Goal: Check status: Check status

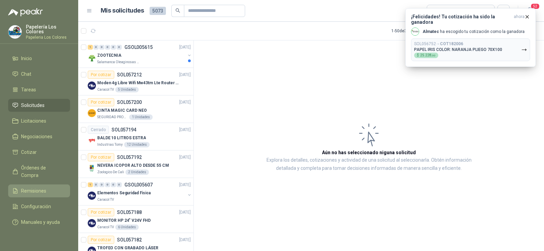
click at [40, 187] on span "Remisiones" at bounding box center [33, 190] width 25 height 7
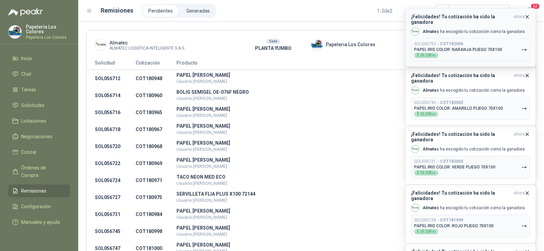
click at [527, 17] on icon "button" at bounding box center [527, 16] width 3 height 3
click at [527, 17] on icon "button" at bounding box center [527, 17] width 6 height 6
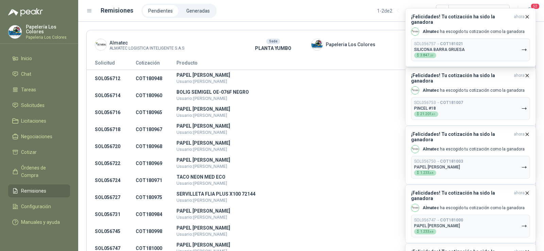
click at [526, 16] on icon "button" at bounding box center [527, 17] width 6 height 6
click at [525, 15] on icon "button" at bounding box center [527, 17] width 6 height 6
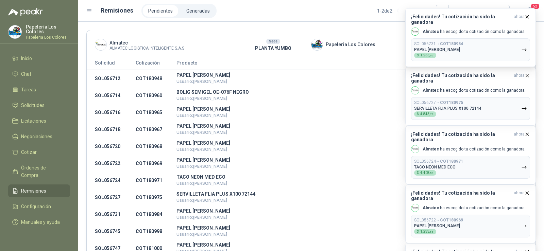
click at [525, 15] on icon "button" at bounding box center [527, 17] width 6 height 6
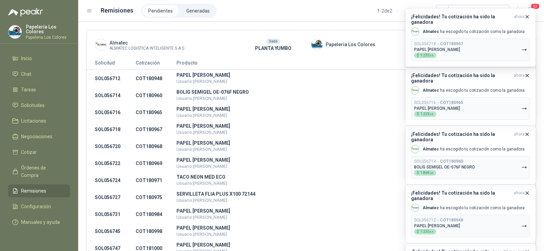
click at [525, 15] on icon "button" at bounding box center [527, 17] width 6 height 6
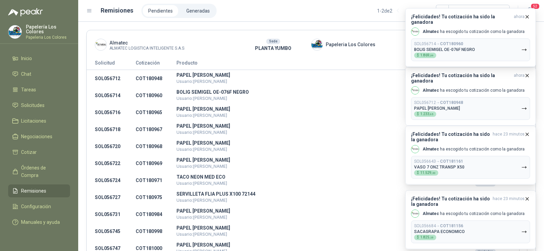
click at [525, 15] on icon "button" at bounding box center [527, 17] width 6 height 6
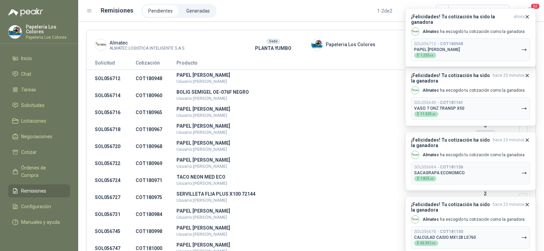
click at [525, 15] on icon "button" at bounding box center [527, 17] width 6 height 6
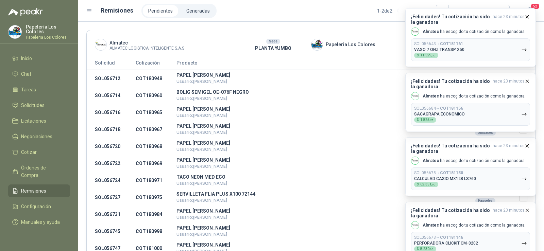
click at [525, 15] on icon "button" at bounding box center [527, 17] width 6 height 6
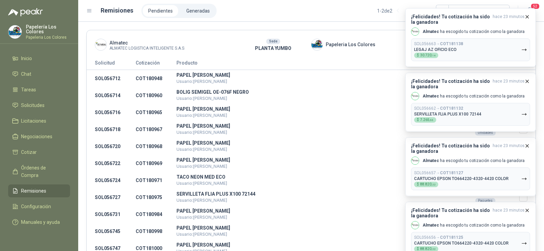
click at [525, 15] on icon "button" at bounding box center [527, 17] width 6 height 6
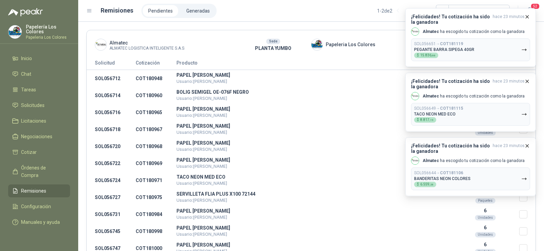
click at [525, 15] on icon "button" at bounding box center [527, 17] width 6 height 6
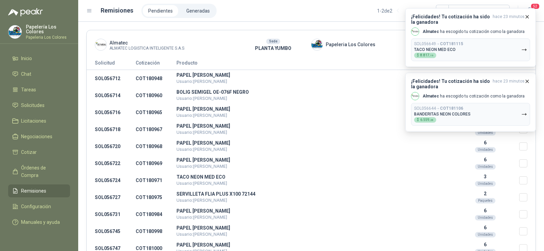
click at [525, 15] on icon "button" at bounding box center [527, 17] width 6 height 6
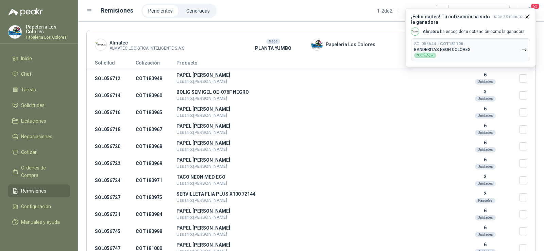
click at [525, 15] on icon "button" at bounding box center [527, 17] width 6 height 6
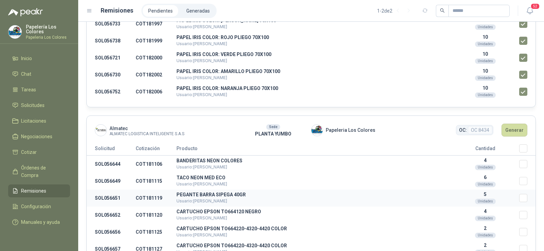
scroll to position [366, 0]
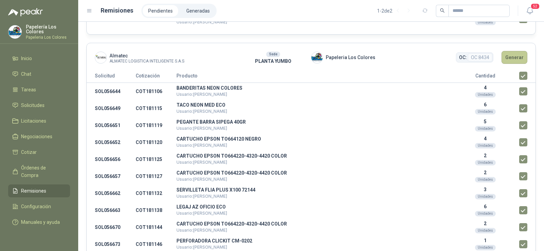
click at [509, 61] on button "Generar" at bounding box center [515, 57] width 26 height 13
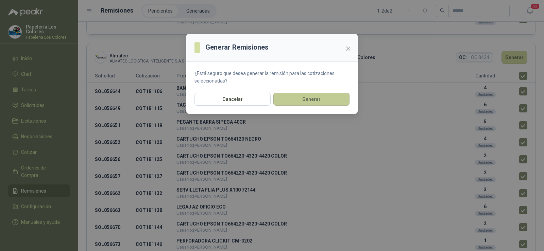
click at [290, 97] on button "Generar" at bounding box center [311, 99] width 76 height 13
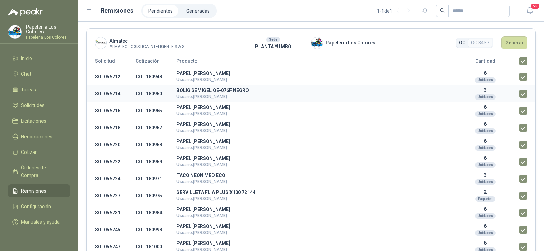
scroll to position [0, 0]
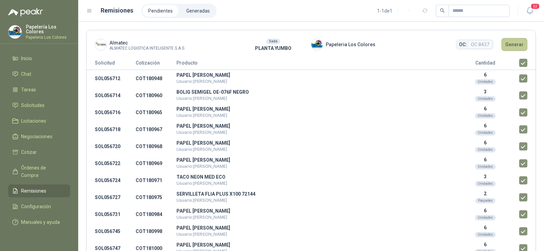
click at [512, 48] on button "Generar" at bounding box center [515, 44] width 26 height 13
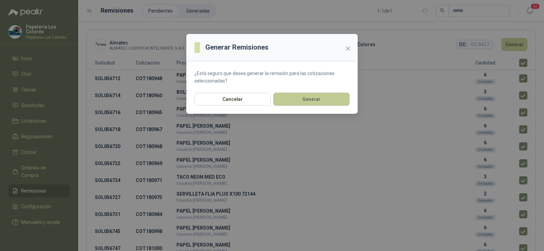
click at [334, 95] on button "Generar" at bounding box center [311, 99] width 76 height 13
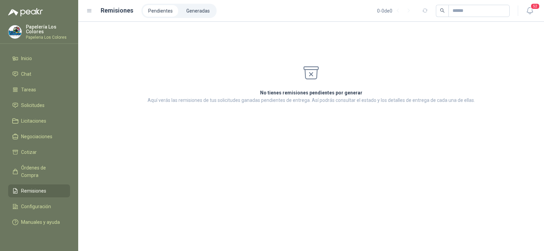
click at [186, 17] on ul "Pendientes Generadas" at bounding box center [178, 11] width 75 height 14
click at [187, 16] on li "Generadas" at bounding box center [198, 11] width 34 height 12
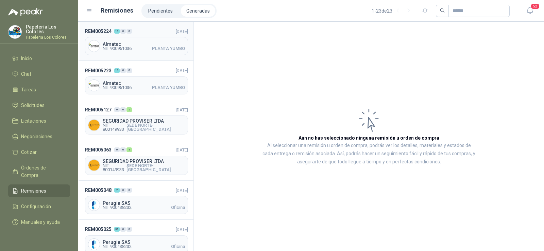
click at [144, 53] on div "Almatec NIT 900951036 PLANTA YUMBO" at bounding box center [136, 46] width 103 height 18
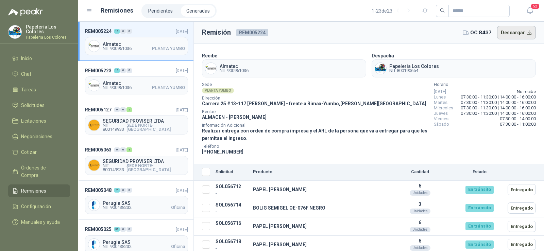
click at [508, 35] on button "Descargar" at bounding box center [516, 33] width 39 height 14
click at [129, 89] on span "NIT 900951036" at bounding box center [117, 88] width 29 height 4
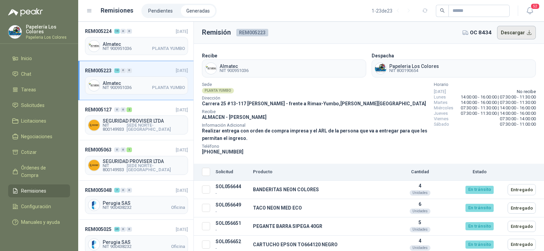
click at [511, 34] on button "Descargar" at bounding box center [516, 33] width 39 height 14
click at [128, 48] on span "NIT 900951036" at bounding box center [117, 49] width 29 height 4
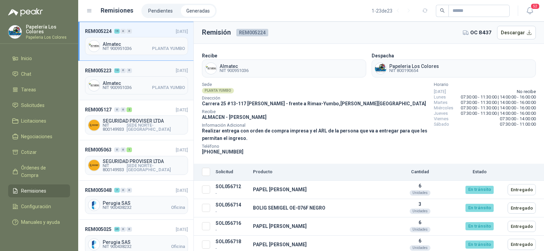
click at [128, 84] on span "Almatec" at bounding box center [144, 83] width 82 height 5
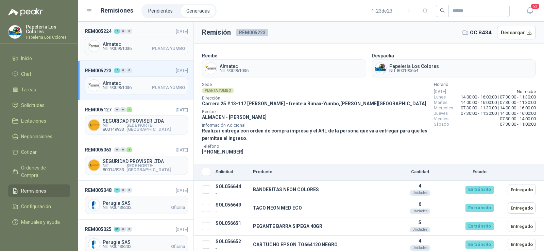
click at [145, 50] on span "NIT 900951036 PLANTA YUMBO" at bounding box center [144, 49] width 82 height 4
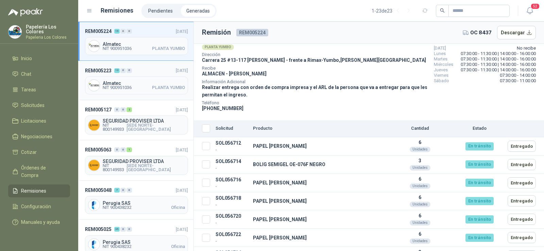
scroll to position [34, 0]
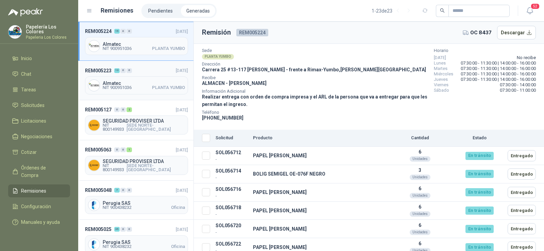
click at [119, 93] on div "Almatec NIT 900951036 PLANTA YUMBO" at bounding box center [136, 86] width 103 height 18
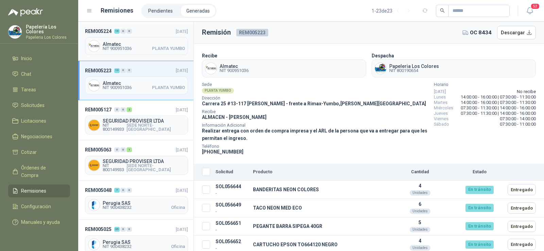
click at [136, 57] on div "REM005224 19 0 0 [DATE] Almatec NIT 900951036 PLANTA YUMBO" at bounding box center [135, 41] width 115 height 39
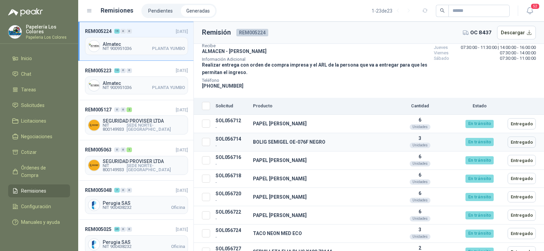
scroll to position [68, 0]
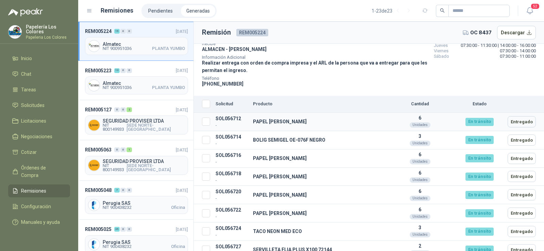
click at [230, 122] on p "-" at bounding box center [232, 125] width 32 height 6
click at [231, 120] on td "SOL056712 -" at bounding box center [231, 122] width 37 height 18
click at [265, 120] on td "PAPEL [PERSON_NAME]" at bounding box center [318, 122] width 136 height 18
click at [432, 121] on td "6 Unidades" at bounding box center [420, 122] width 68 height 18
click at [32, 104] on span "Solicitudes" at bounding box center [32, 105] width 23 height 7
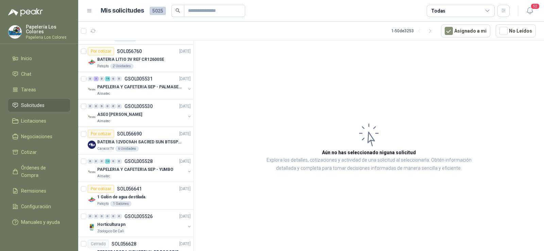
scroll to position [1020, 0]
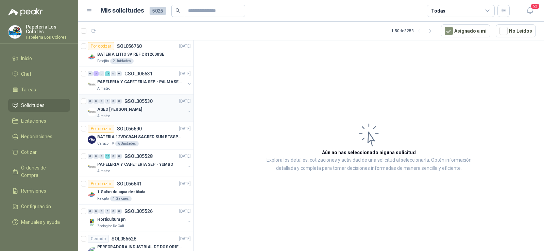
click at [117, 108] on p "ASEO [PERSON_NAME]" at bounding box center [119, 109] width 45 height 6
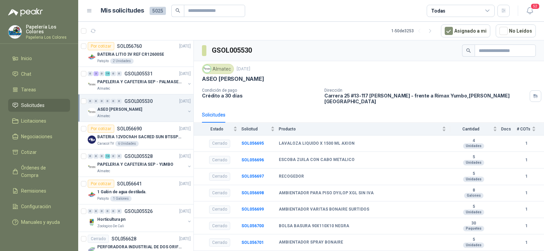
scroll to position [1054, 0]
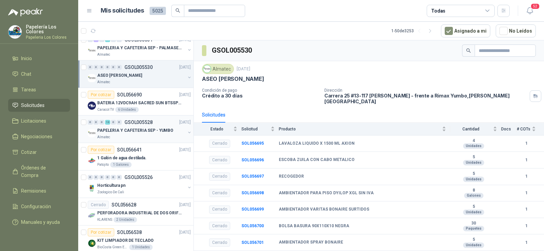
click at [107, 128] on p "PAPELERIA Y CAFETERIA SEP - YUMBO" at bounding box center [135, 131] width 76 height 6
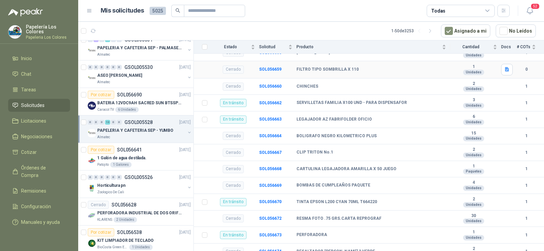
scroll to position [340, 0]
click at [141, 134] on div "PAPELERIA Y CAFETERIA SEP - YUMBO" at bounding box center [141, 130] width 88 height 8
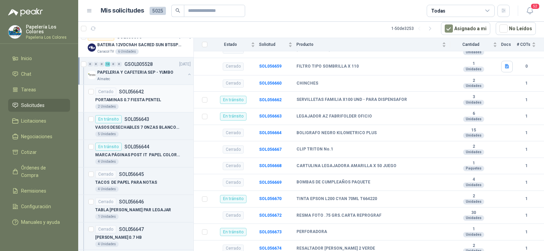
scroll to position [1122, 0]
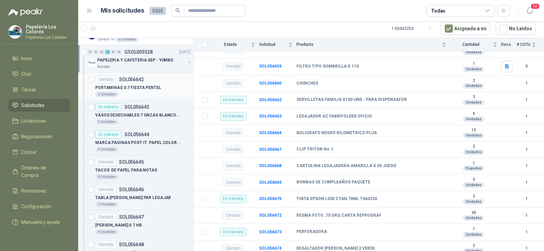
click at [137, 85] on p "PORTAMINAS 0.7 FIESTA PENTEL" at bounding box center [128, 88] width 66 height 6
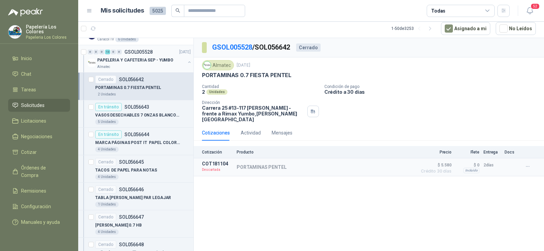
click at [132, 68] on div "Almatec" at bounding box center [141, 66] width 88 height 5
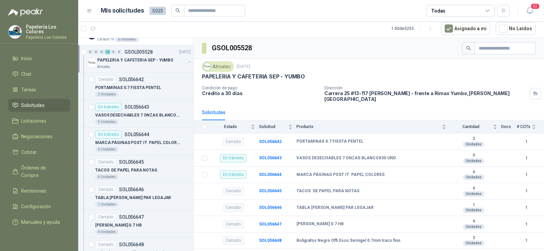
click at [132, 68] on div "Almatec" at bounding box center [141, 66] width 88 height 5
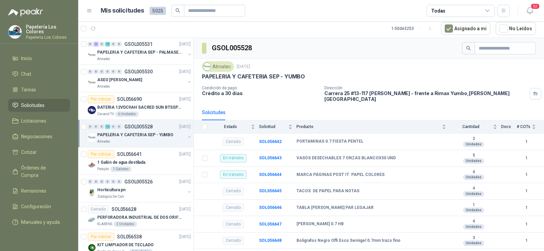
scroll to position [1043, 0]
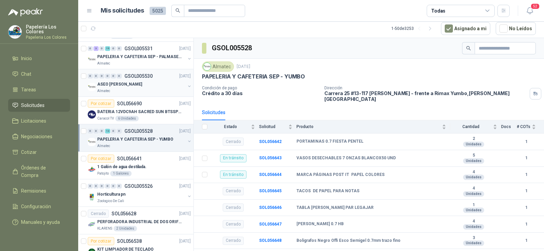
click at [123, 89] on div "Almatec" at bounding box center [141, 90] width 88 height 5
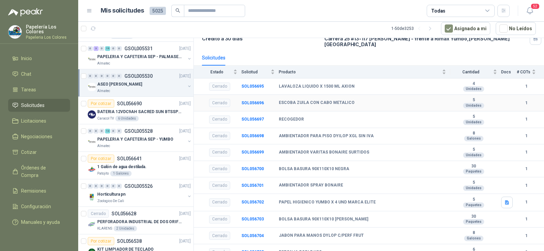
scroll to position [126, 0]
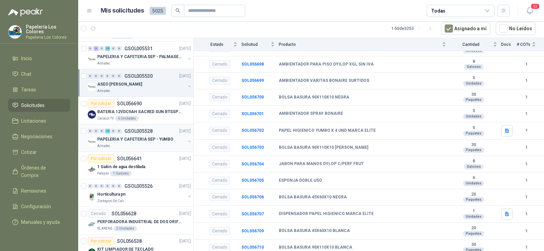
click at [124, 140] on p "PAPELERIA Y CAFETERIA SEP - YUMBO" at bounding box center [135, 139] width 76 height 6
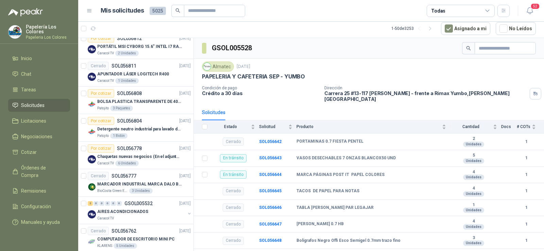
scroll to position [771, 0]
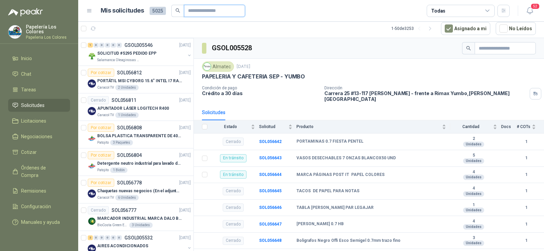
click at [192, 14] on input "text" at bounding box center [212, 11] width 48 height 12
type input "*******"
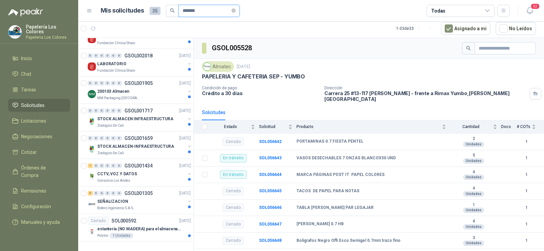
scroll to position [0, 0]
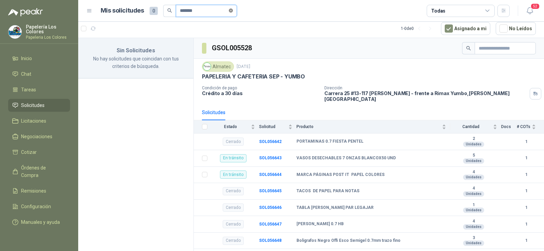
click at [233, 7] on span at bounding box center [231, 10] width 4 height 6
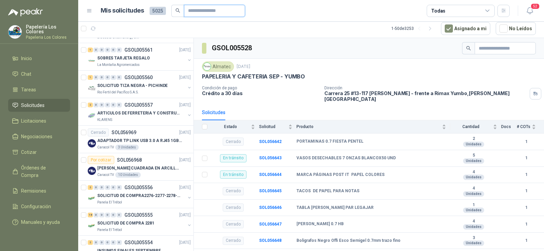
scroll to position [374, 0]
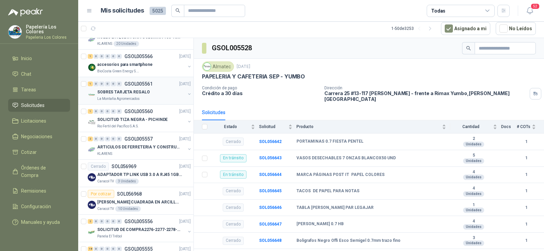
click at [127, 94] on p "SOBRES TARJETA REGALO" at bounding box center [123, 92] width 52 height 6
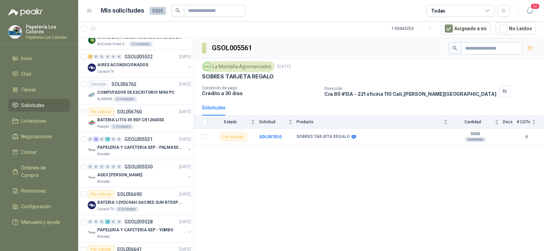
scroll to position [986, 0]
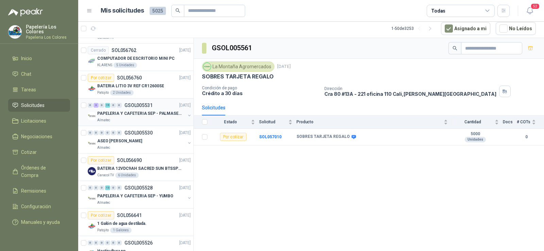
click at [124, 119] on div "Almatec" at bounding box center [141, 120] width 88 height 5
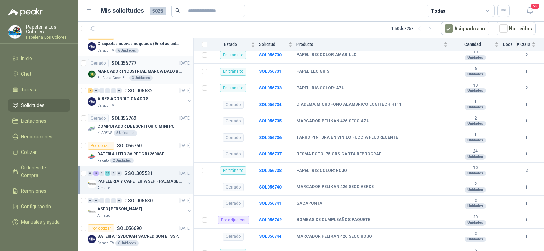
scroll to position [952, 0]
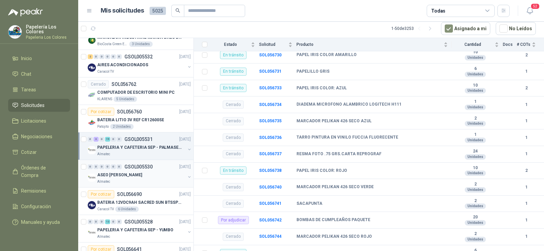
click at [123, 174] on p "ASEO [PERSON_NAME]" at bounding box center [119, 175] width 45 height 6
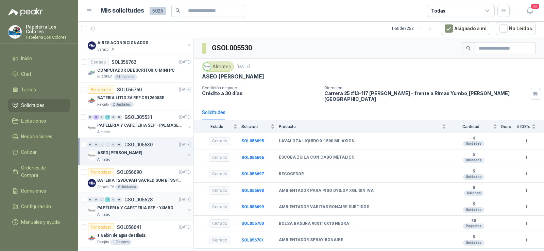
scroll to position [986, 0]
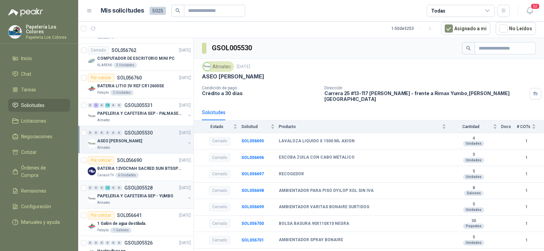
click at [129, 201] on div "Almatec" at bounding box center [141, 202] width 88 height 5
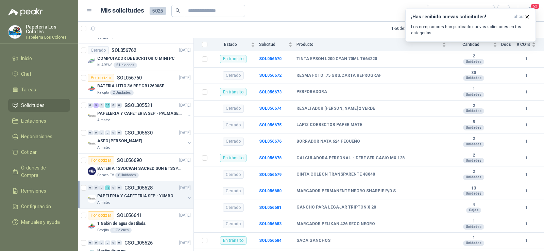
scroll to position [539, 0]
